Goal: Check status: Check status

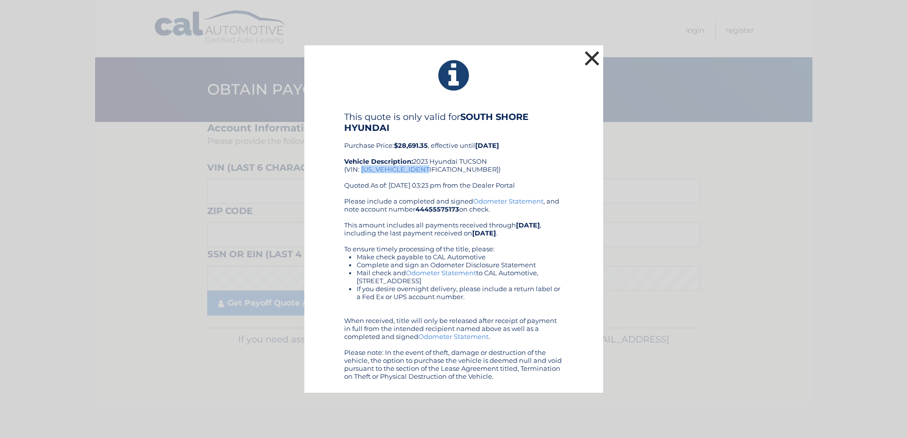
click at [587, 58] on button "×" at bounding box center [592, 58] width 20 height 20
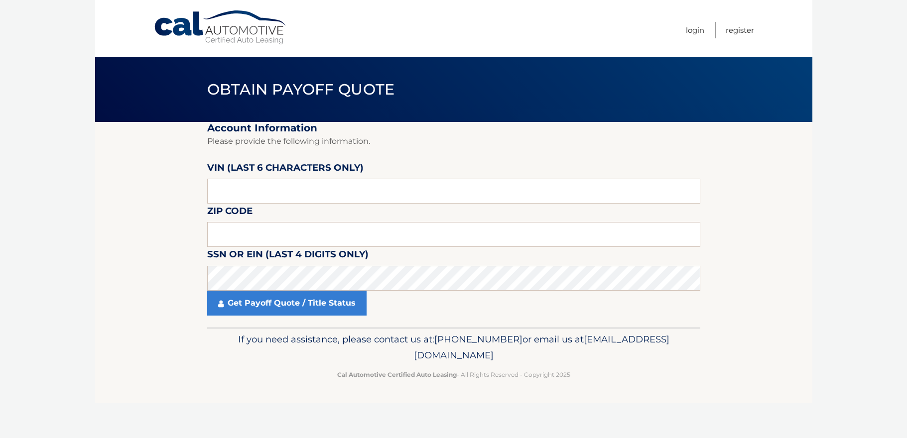
click at [269, 32] on link "Cal Automotive" at bounding box center [220, 27] width 134 height 35
click at [377, 198] on input "text" at bounding box center [453, 191] width 493 height 25
type input "554007"
click at [351, 229] on input "text" at bounding box center [453, 234] width 493 height 25
type input "11803"
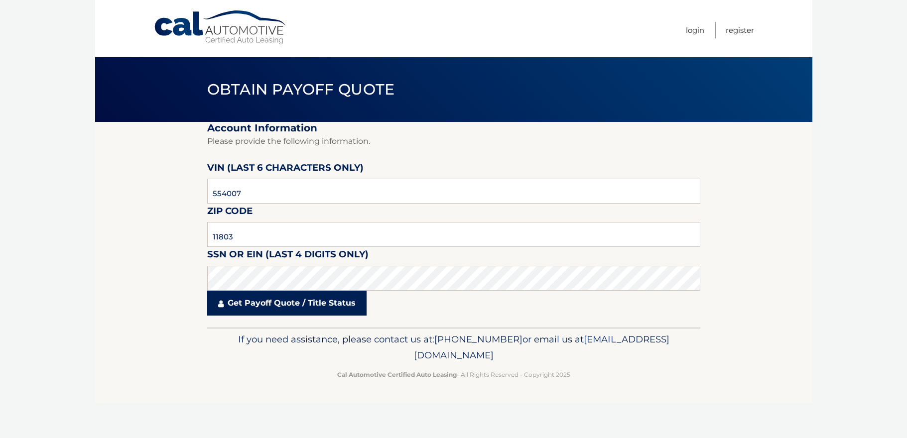
click at [319, 307] on link "Get Payoff Quote / Title Status" at bounding box center [286, 303] width 159 height 25
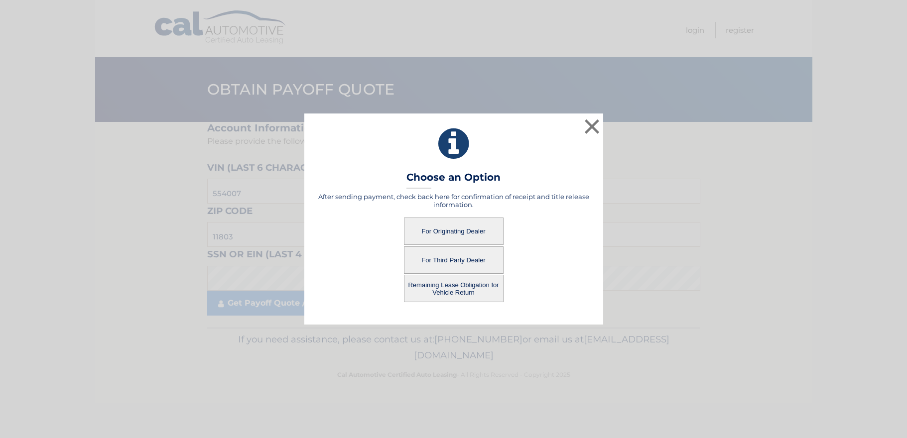
click at [461, 233] on button "For Originating Dealer" at bounding box center [454, 231] width 100 height 27
click at [468, 224] on button "For Originating Dealer" at bounding box center [454, 231] width 100 height 27
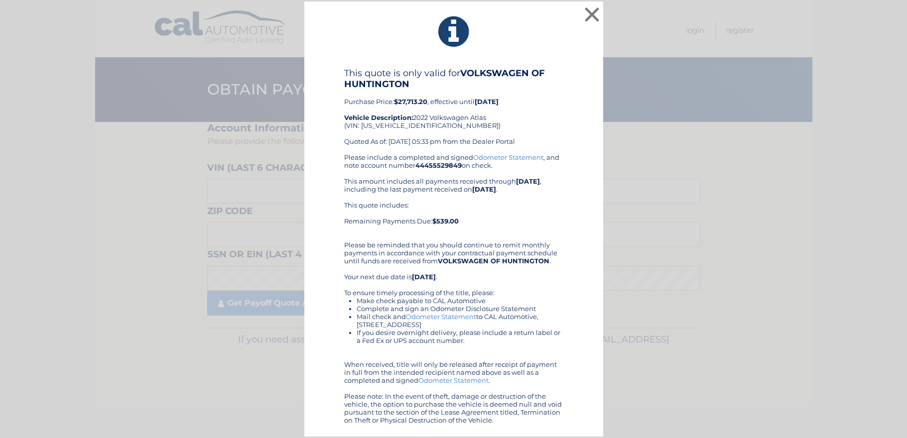
click at [410, 125] on div "This quote is only valid for VOLKSWAGEN OF HUNTINGTON Purchase Price: $27,713.2…" at bounding box center [453, 111] width 219 height 86
copy div "1V2HP2CA5NC554007"
click at [533, 120] on div "This quote is only valid for VOLKSWAGEN OF HUNTINGTON Purchase Price: $27,713.2…" at bounding box center [453, 111] width 219 height 86
